Goal: Information Seeking & Learning: Learn about a topic

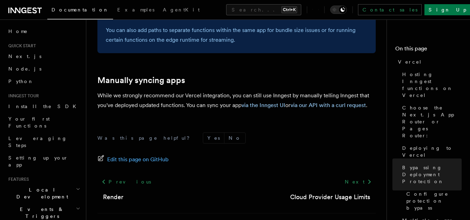
scroll to position [1240, 0]
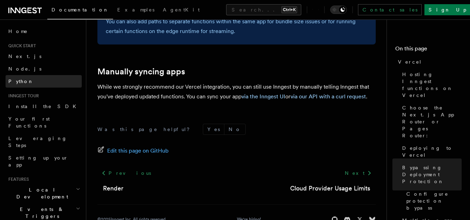
click at [22, 84] on span "Python" at bounding box center [20, 82] width 25 height 6
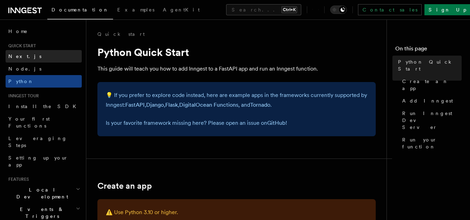
click at [28, 55] on link "Next.js" at bounding box center [44, 56] width 76 height 13
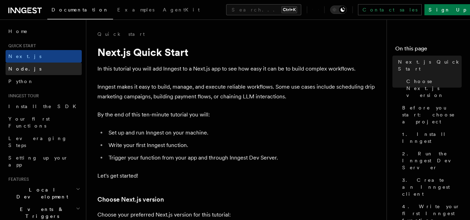
click at [24, 69] on span "Node.js" at bounding box center [24, 69] width 33 height 6
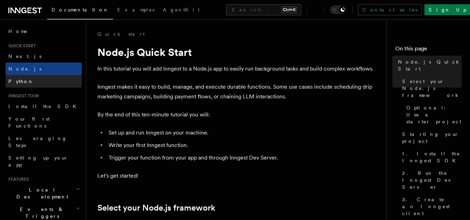
click at [26, 76] on link "Python" at bounding box center [44, 81] width 76 height 13
